Goal: Task Accomplishment & Management: Use online tool/utility

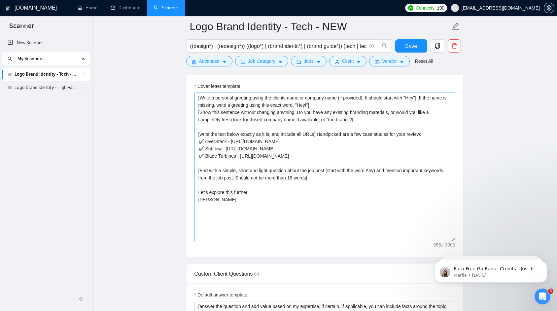
scroll to position [762, 0]
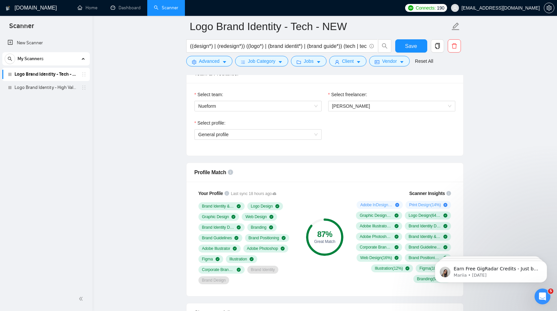
scroll to position [340, 0]
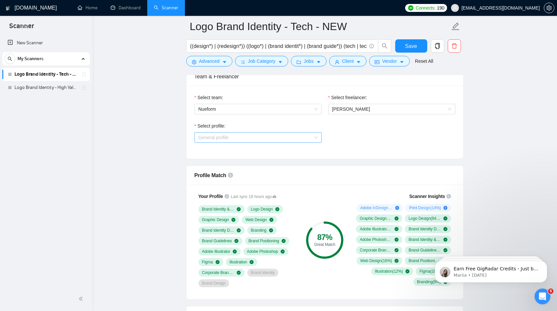
click at [236, 139] on span "General profile" at bounding box center [258, 137] width 119 height 10
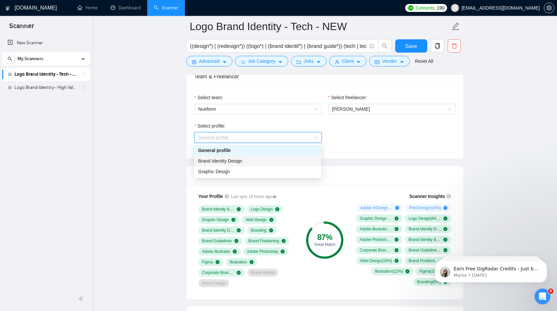
click at [217, 159] on span "Brand Identity Design" at bounding box center [220, 160] width 44 height 5
